Goal: Ask a question

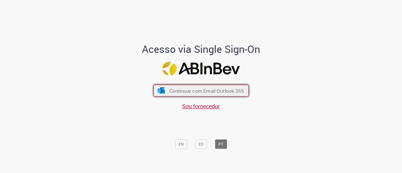
click at [184, 90] on span "Continuar com Email Outlook 365" at bounding box center [206, 90] width 75 height 7
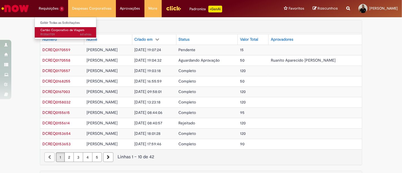
click at [52, 31] on span "Cartão Corporativo de Viagem" at bounding box center [62, 30] width 44 height 4
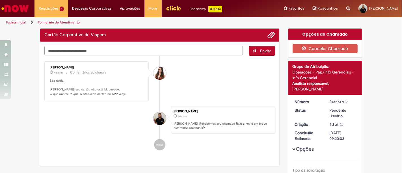
click at [105, 53] on textarea "Digite sua mensagem aqui..." at bounding box center [143, 50] width 199 height 9
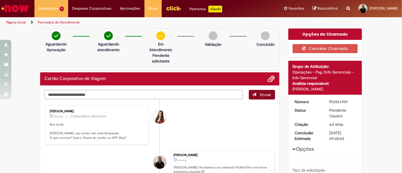
type textarea "**********"
click at [264, 94] on span "Enviar" at bounding box center [265, 94] width 11 height 5
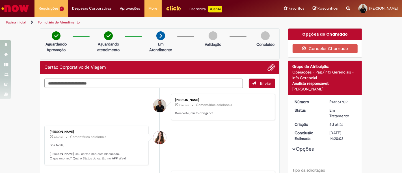
click at [112, 105] on li "[PERSON_NAME] 2m atrás 2 minutos atrás Comentários adicionais Deu certo, muito …" at bounding box center [159, 107] width 231 height 26
